Goal: Transaction & Acquisition: Download file/media

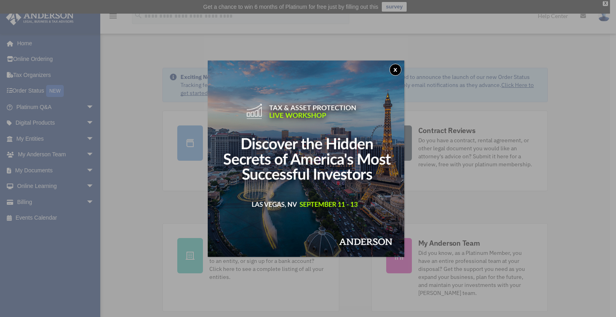
click at [402, 69] on button "x" at bounding box center [395, 70] width 12 height 12
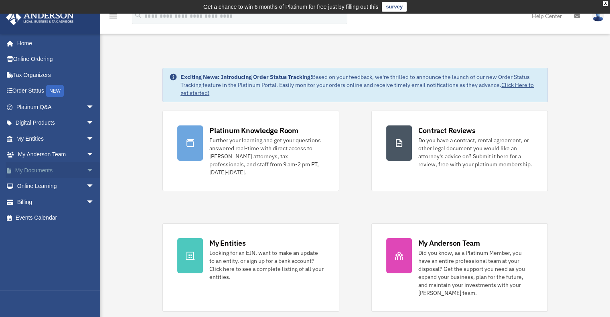
click at [36, 173] on link "My Documents arrow_drop_down" at bounding box center [56, 170] width 101 height 16
click at [86, 167] on span "arrow_drop_down" at bounding box center [94, 170] width 16 height 16
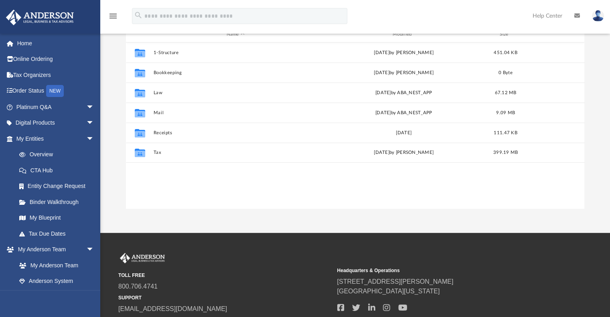
scroll to position [40, 0]
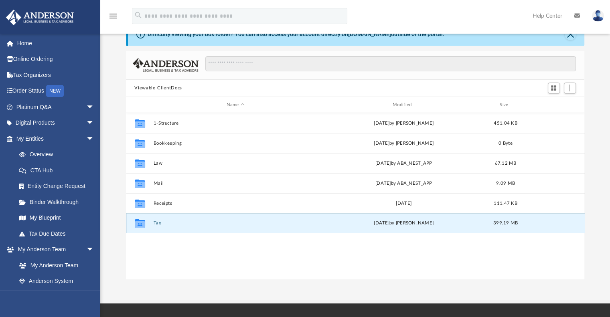
click at [156, 224] on button "Tax" at bounding box center [235, 223] width 164 height 5
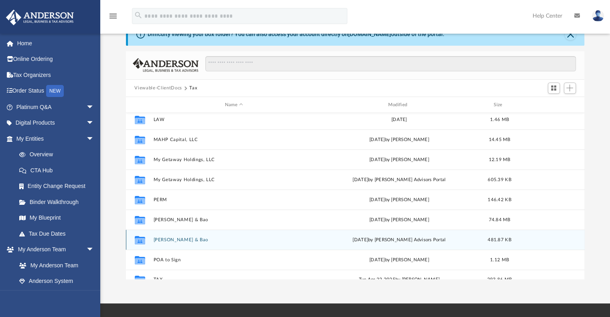
scroll to position [34, 0]
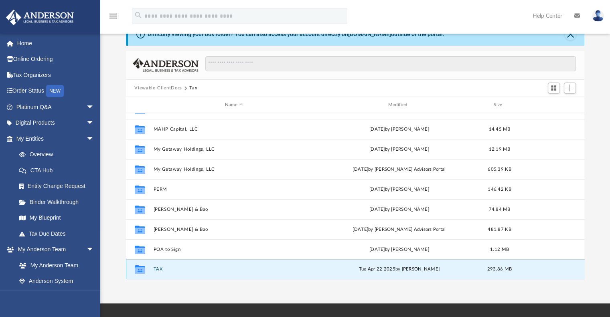
click at [154, 268] on button "TAX" at bounding box center [234, 269] width 162 height 5
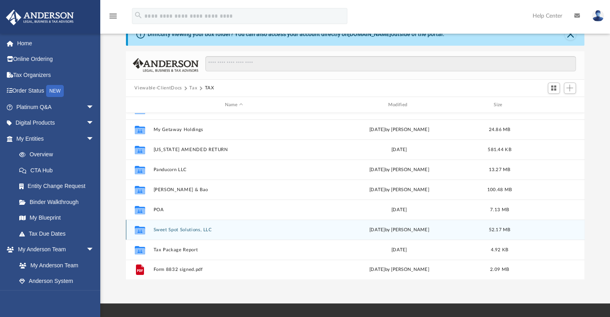
scroll to position [135, 0]
click at [174, 225] on div "Collaborated Folder Sweet Spot Solutions, LLC [DATE] by [PERSON_NAME] 52.17 MB" at bounding box center [355, 229] width 459 height 20
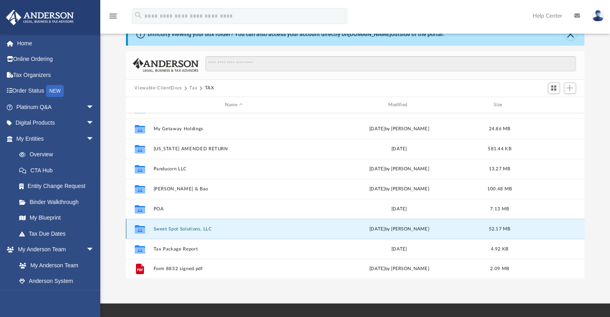
click at [176, 227] on button "Sweet Spot Solutions, LLC" at bounding box center [234, 229] width 162 height 5
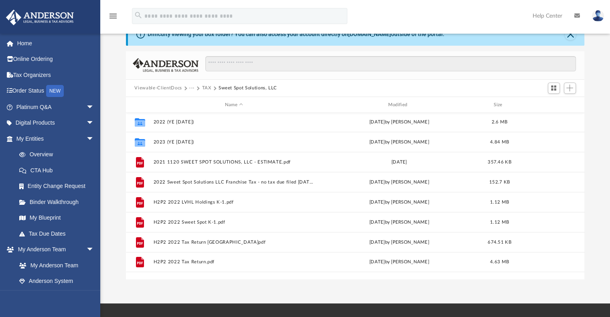
scroll to position [55, 0]
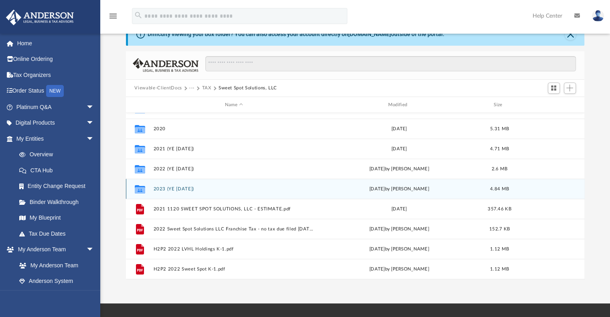
click at [180, 187] on button "2023 (YE [DATE])" at bounding box center [234, 189] width 162 height 5
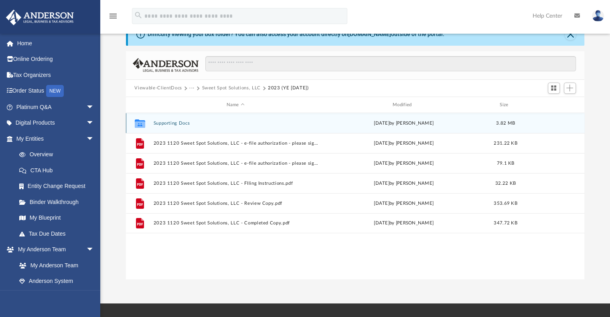
scroll to position [0, 0]
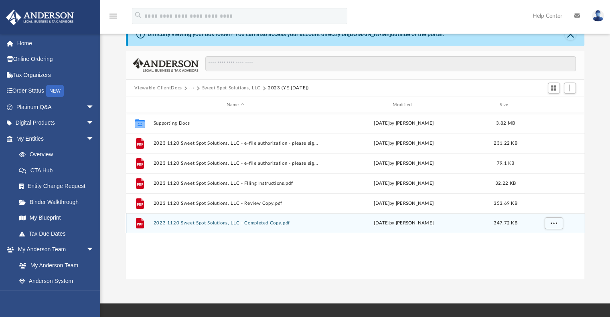
click at [196, 223] on button "2023 1120 Sweet Spot Solutions, LLC - Completed Copy.pdf" at bounding box center [235, 223] width 164 height 5
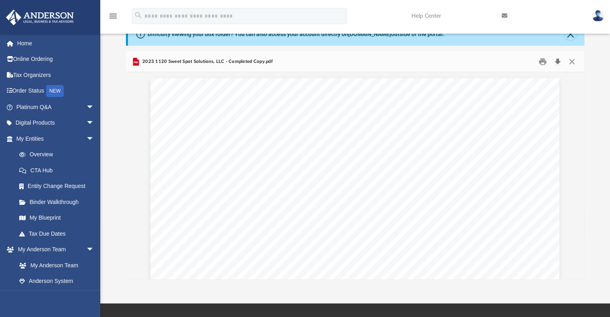
click at [560, 61] on button "Download" at bounding box center [558, 61] width 14 height 12
